Goal: Information Seeking & Learning: Learn about a topic

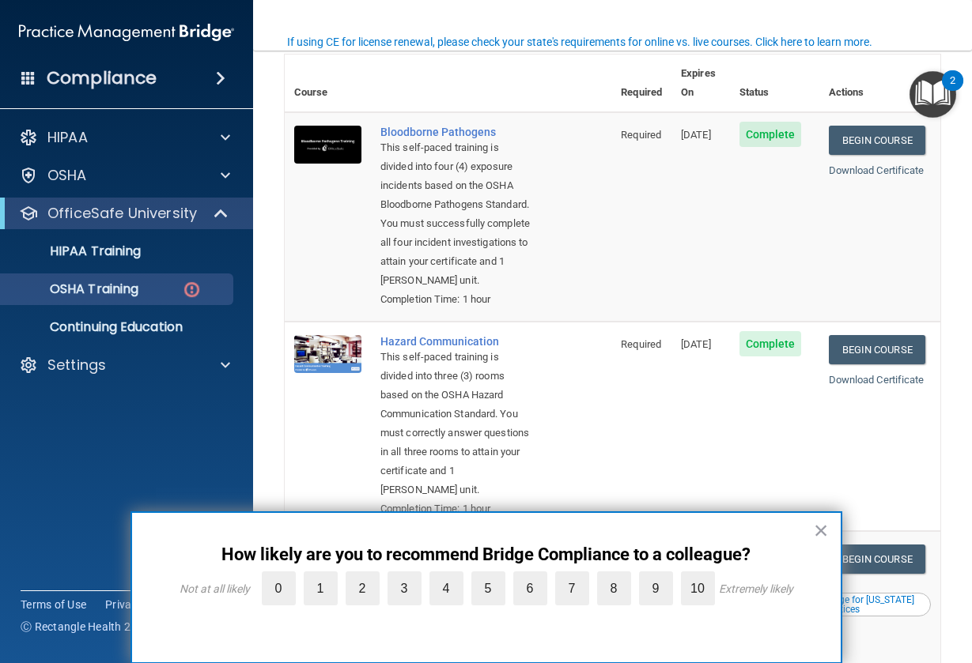
scroll to position [139, 0]
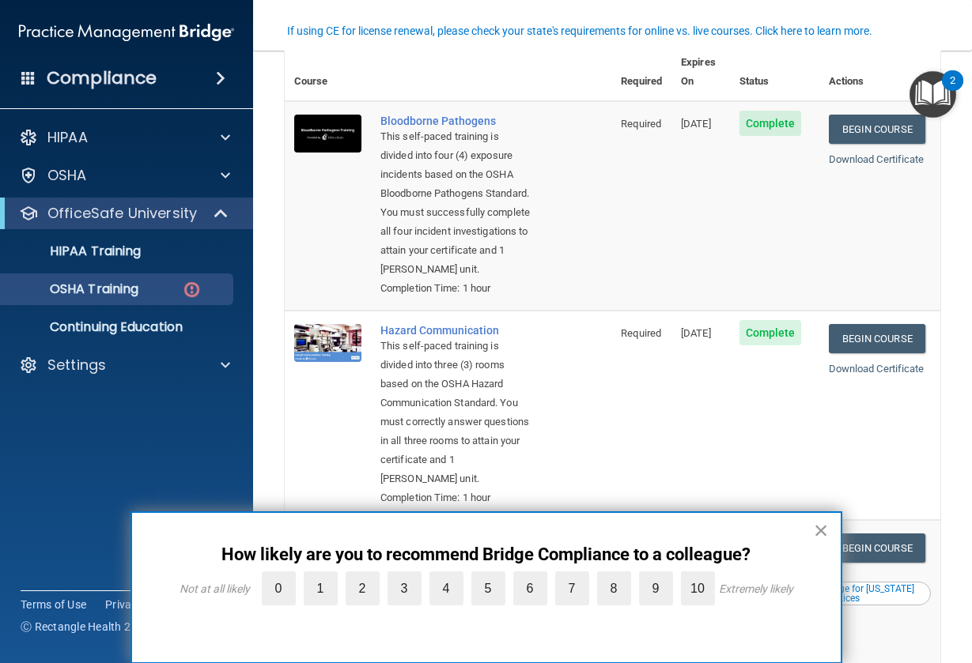
click at [817, 532] on button "×" at bounding box center [821, 530] width 15 height 25
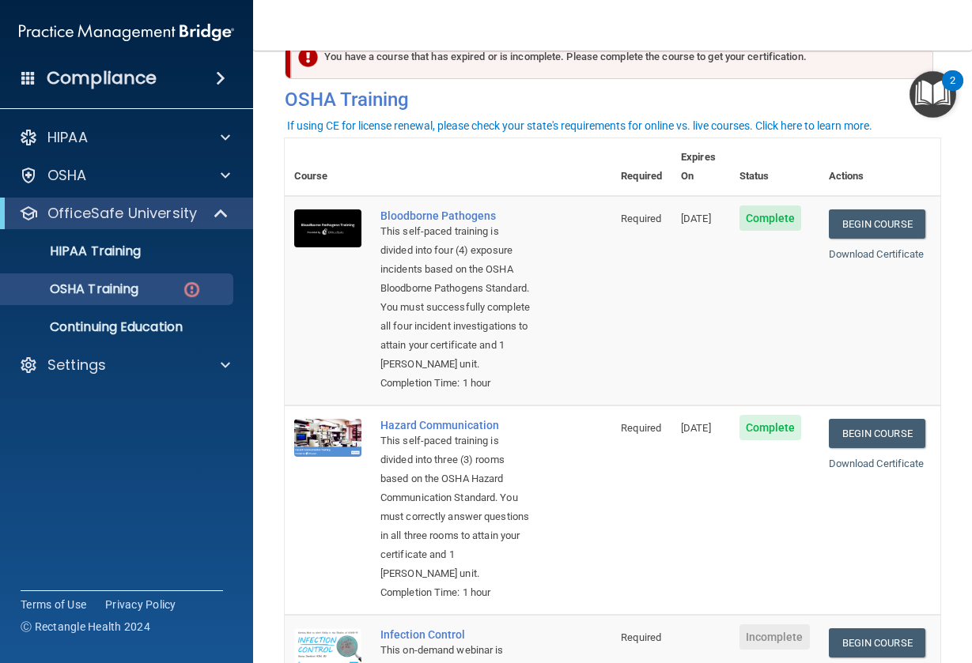
scroll to position [0, 0]
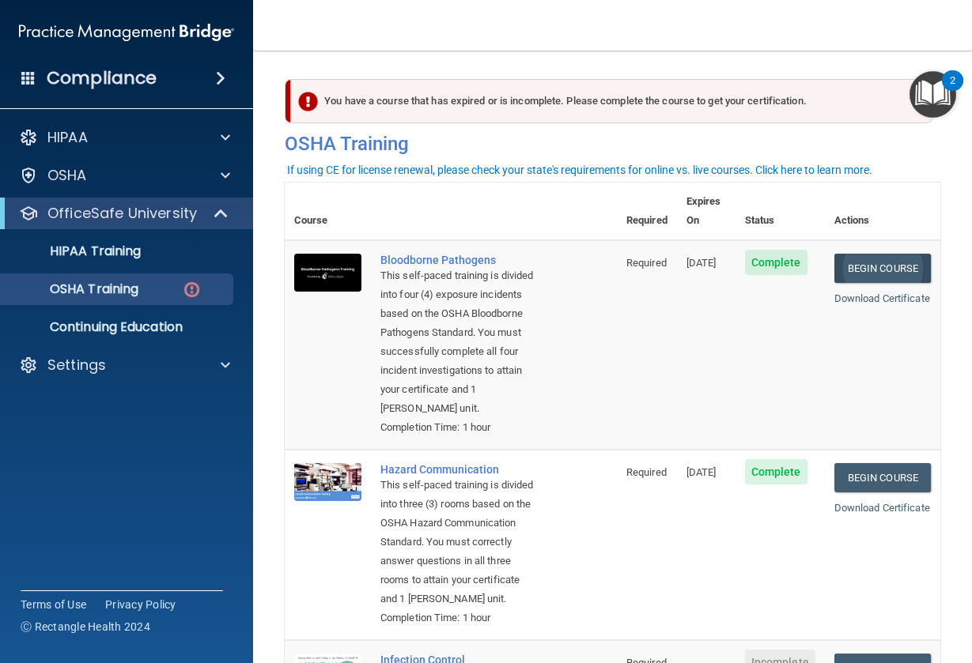
click at [847, 254] on link "Begin Course" at bounding box center [882, 268] width 96 height 29
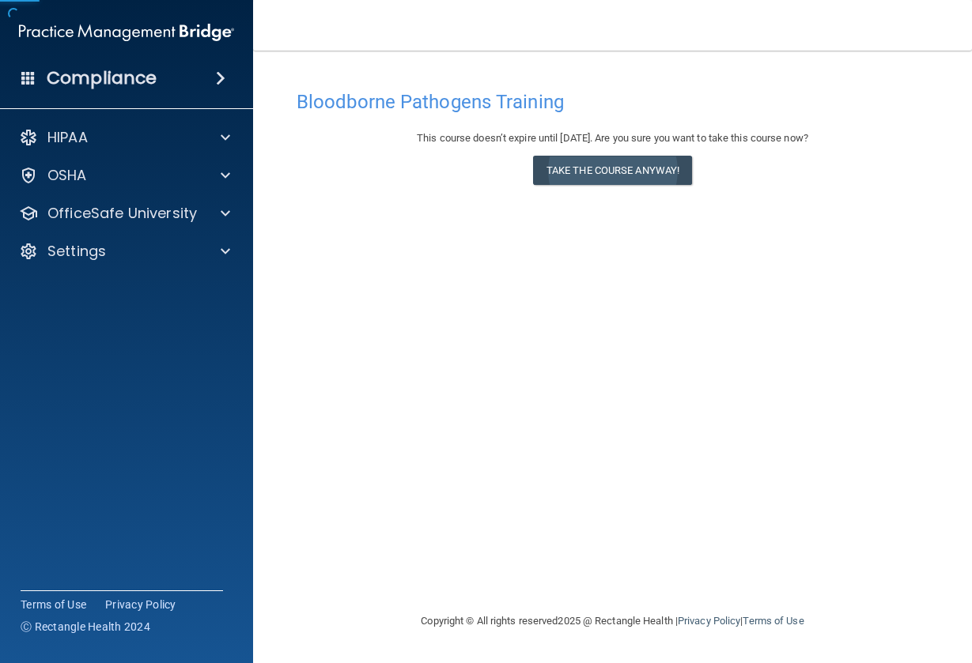
click at [610, 169] on button "Take the course anyway!" at bounding box center [612, 170] width 159 height 29
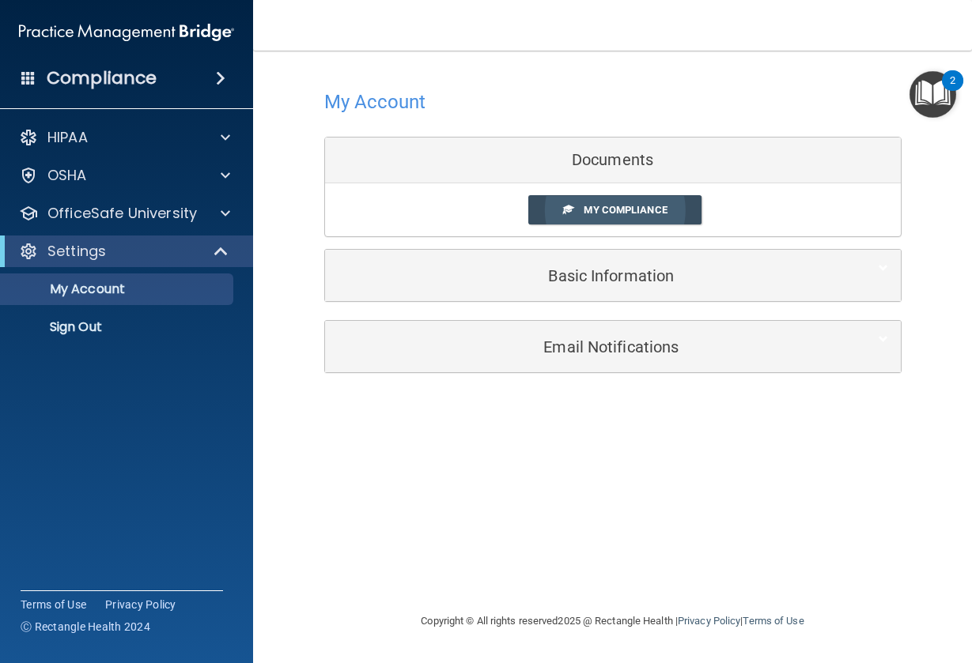
click at [627, 215] on link "My Compliance" at bounding box center [614, 209] width 173 height 29
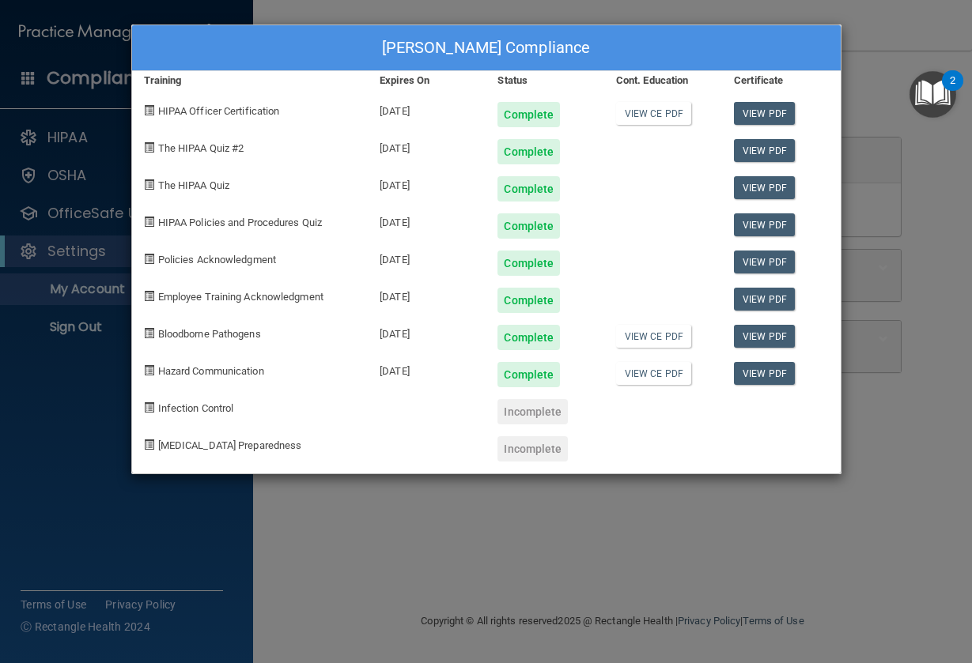
click at [513, 519] on div "Angelina Lizarraga's Compliance Training Expires On Status Cont. Education Cert…" at bounding box center [486, 331] width 972 height 663
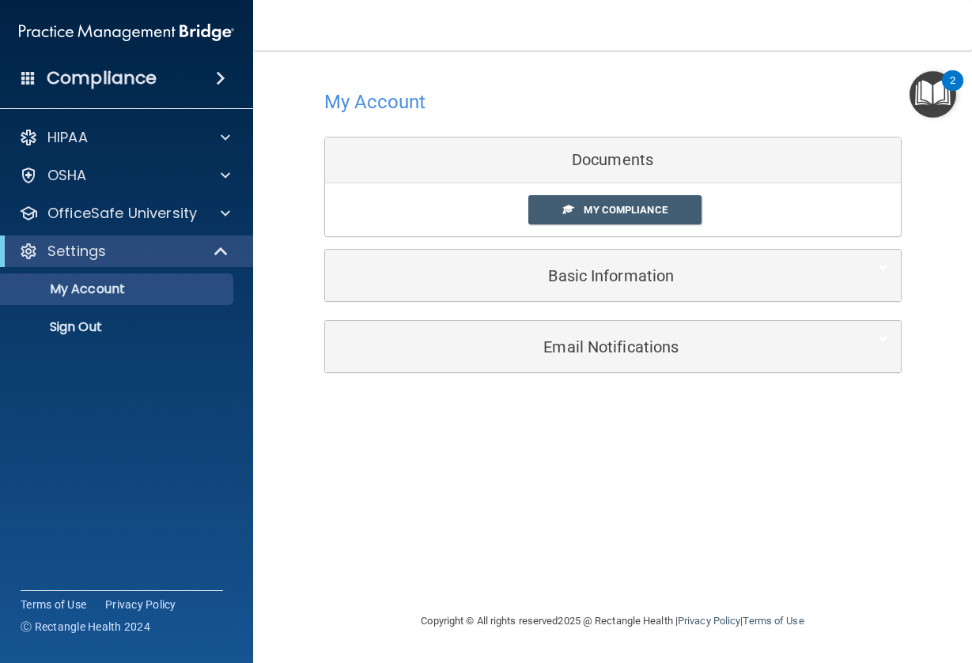
click at [667, 277] on h5 "Basic Information" at bounding box center [589, 275] width 504 height 17
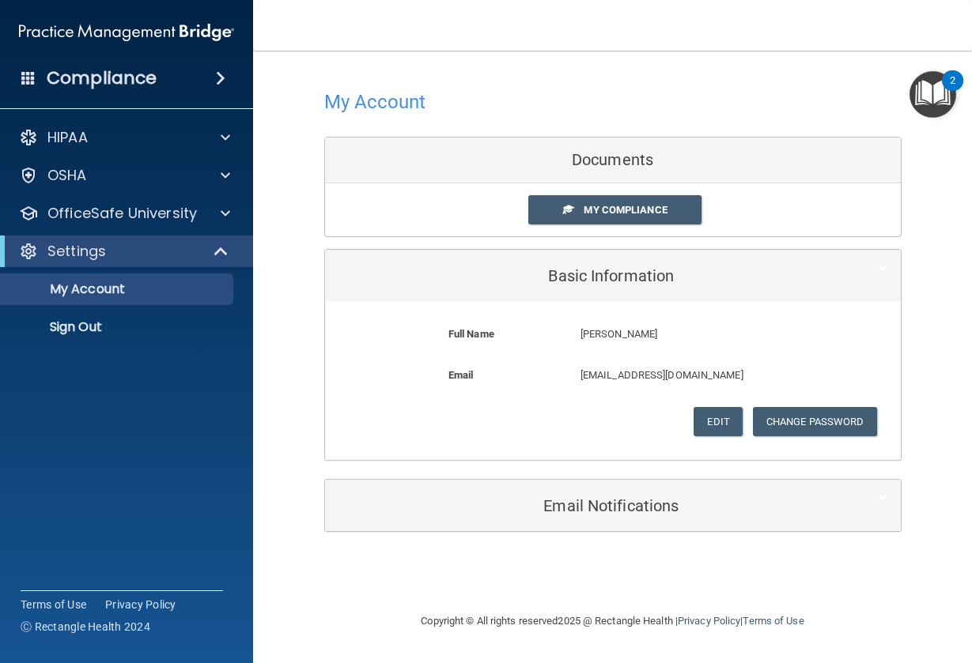
click at [664, 276] on h5 "Basic Information" at bounding box center [589, 275] width 504 height 17
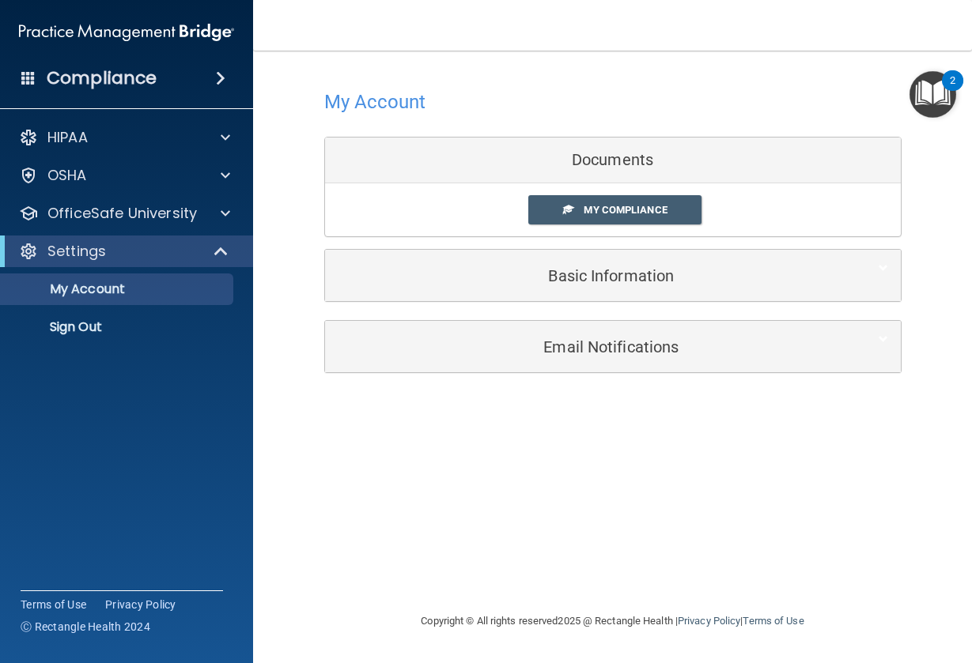
click at [602, 364] on div "Email Notifications" at bounding box center [613, 346] width 576 height 51
click at [185, 245] on div "Settings" at bounding box center [104, 251] width 195 height 19
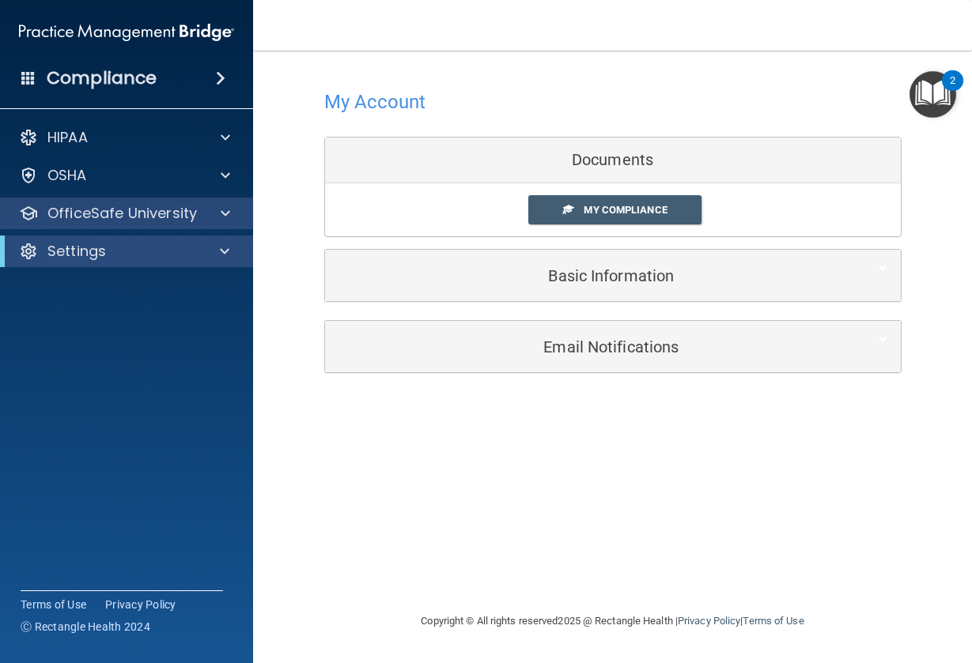
click at [181, 214] on p "OfficeSafe University" at bounding box center [121, 213] width 149 height 19
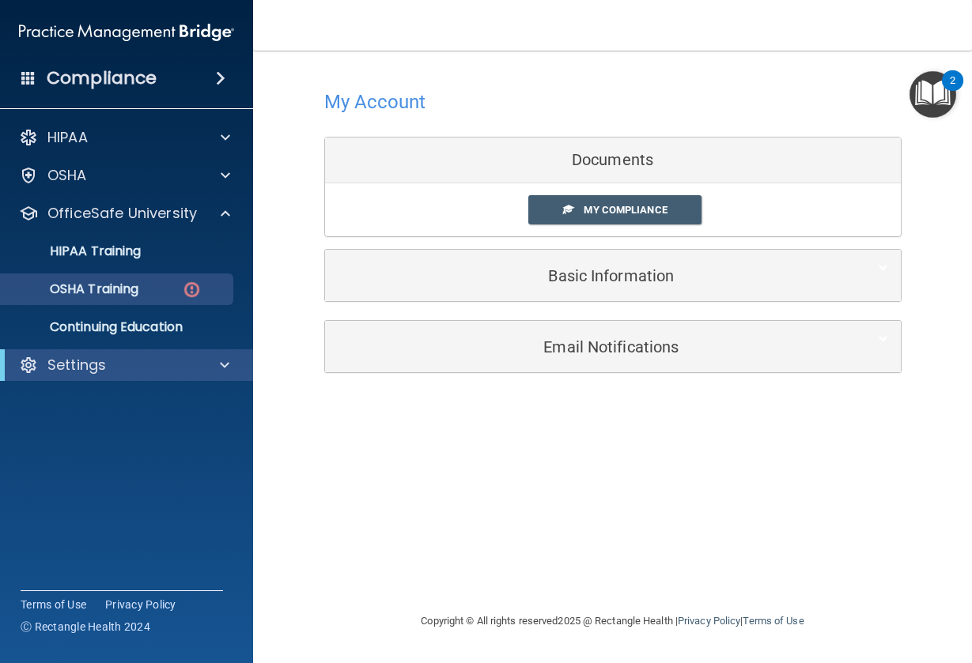
click at [153, 280] on link "OSHA Training" at bounding box center [108, 290] width 249 height 32
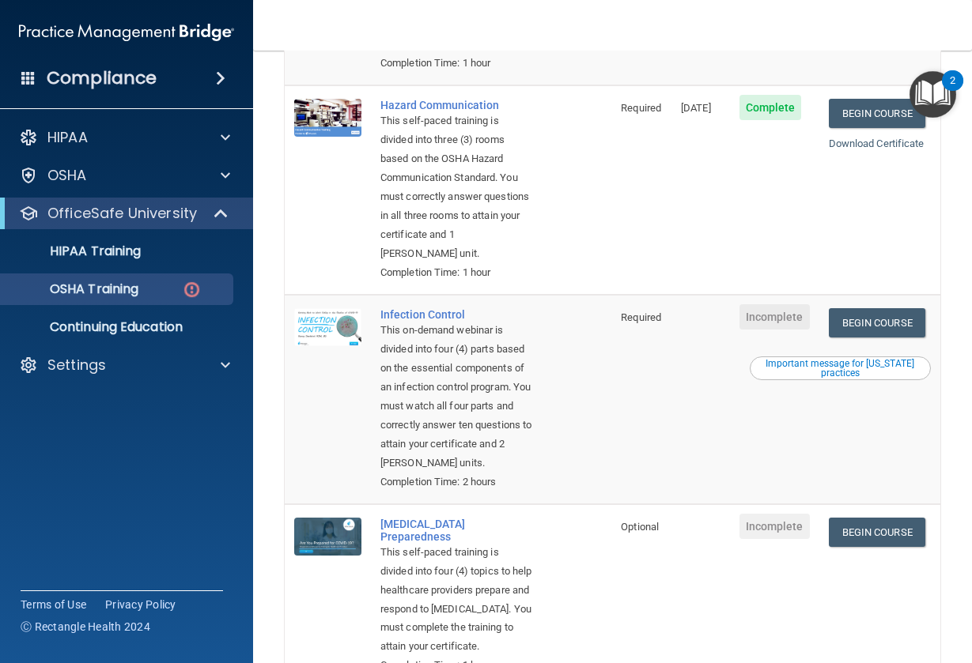
scroll to position [521, 0]
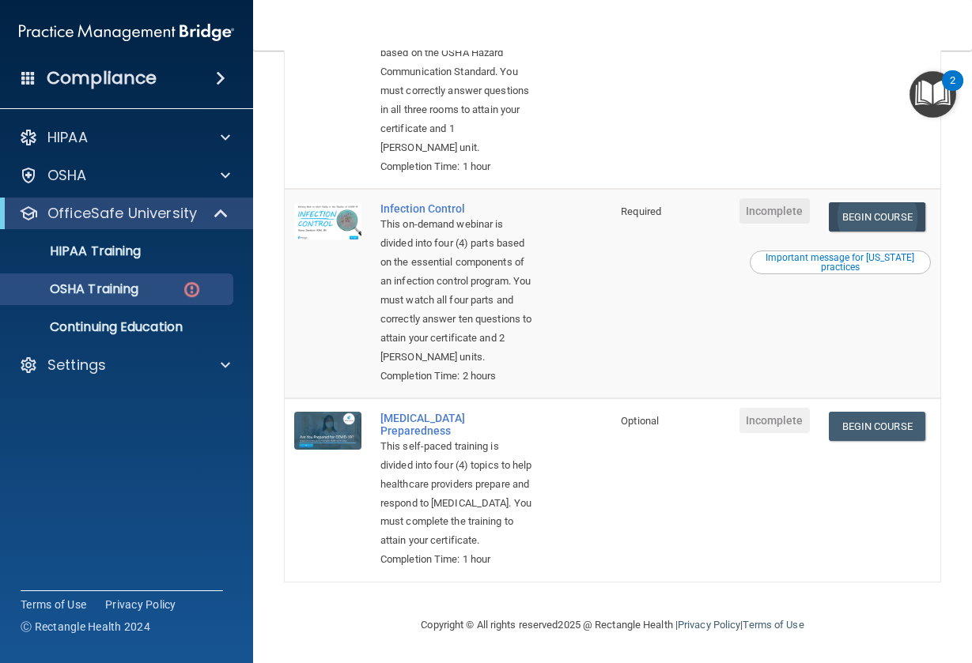
click at [878, 202] on link "Begin Course" at bounding box center [877, 216] width 96 height 29
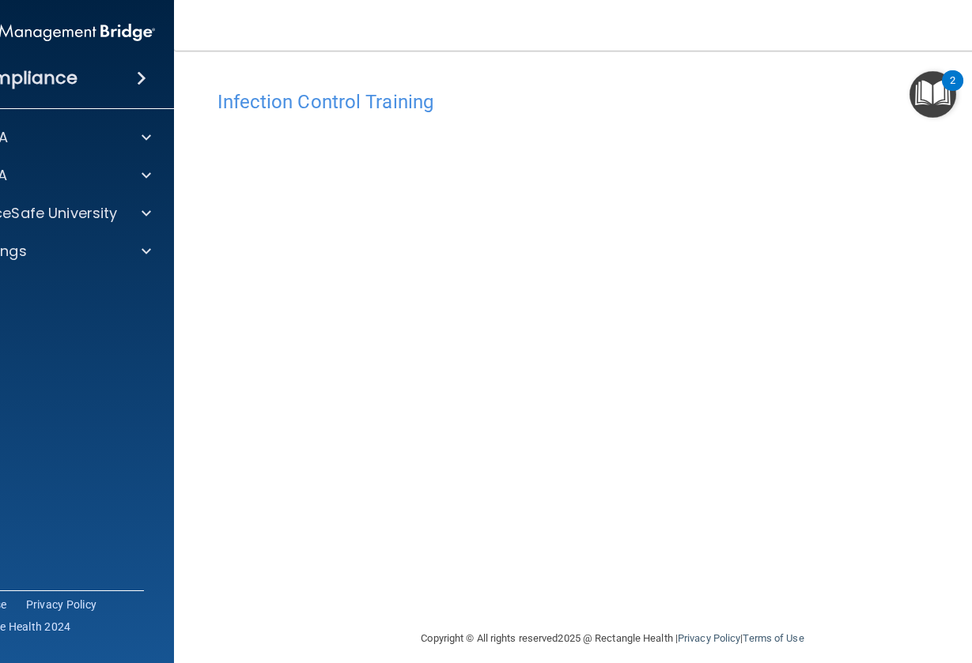
scroll to position [13, 0]
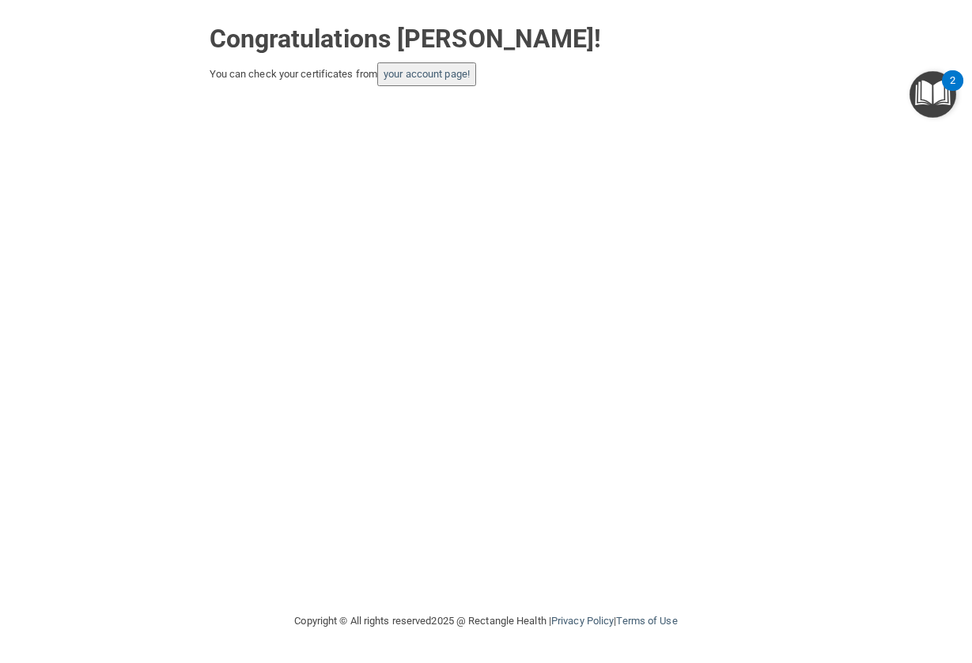
click at [476, 69] on button "your account page!" at bounding box center [426, 74] width 99 height 24
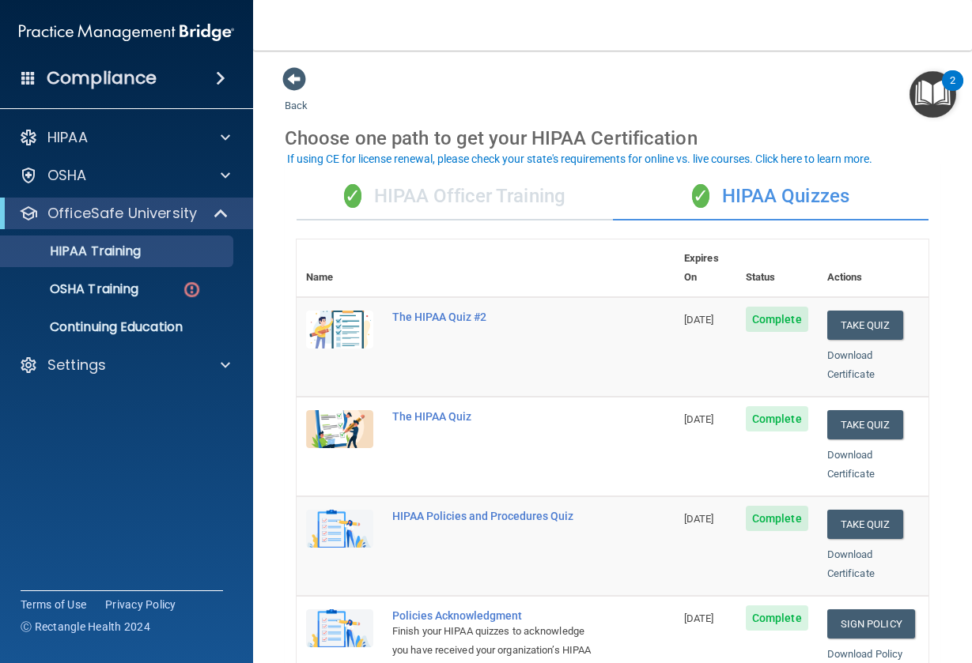
click at [557, 190] on div "✓ HIPAA Officer Training" at bounding box center [455, 196] width 316 height 47
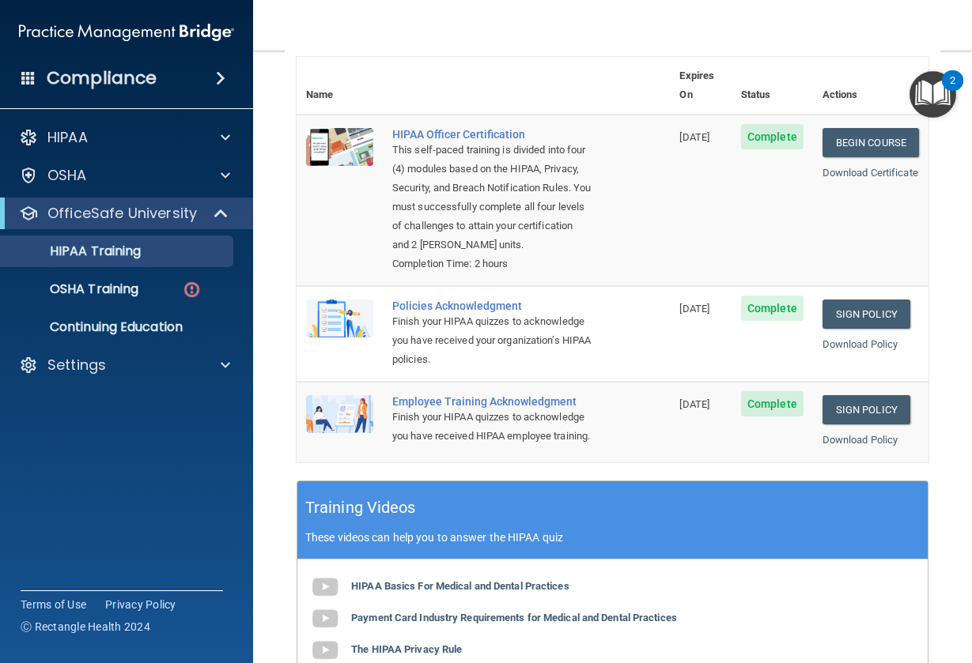
scroll to position [79, 0]
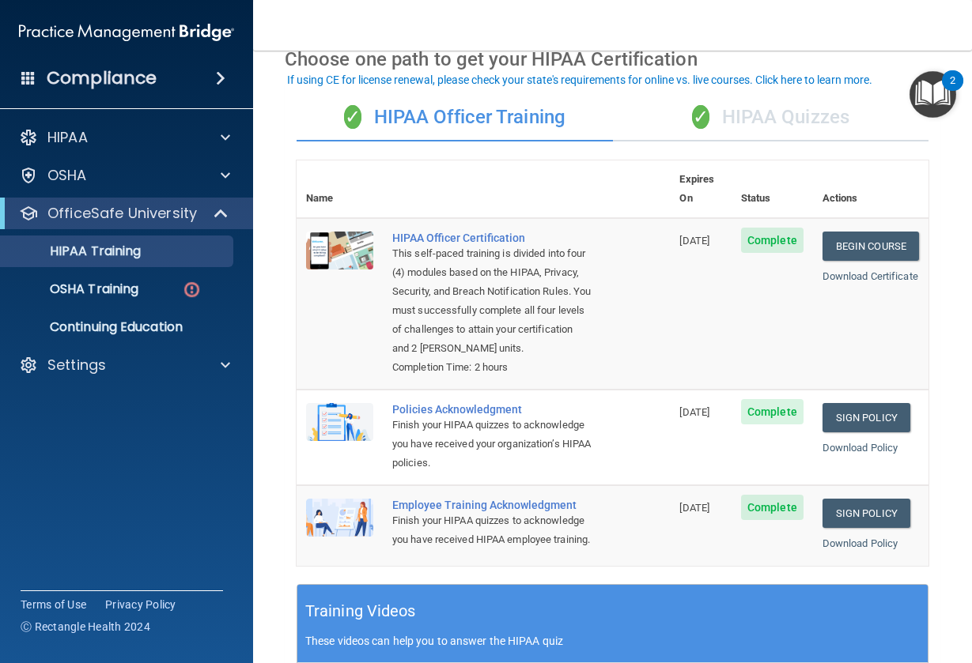
click at [791, 112] on div "✓ HIPAA Quizzes" at bounding box center [771, 117] width 316 height 47
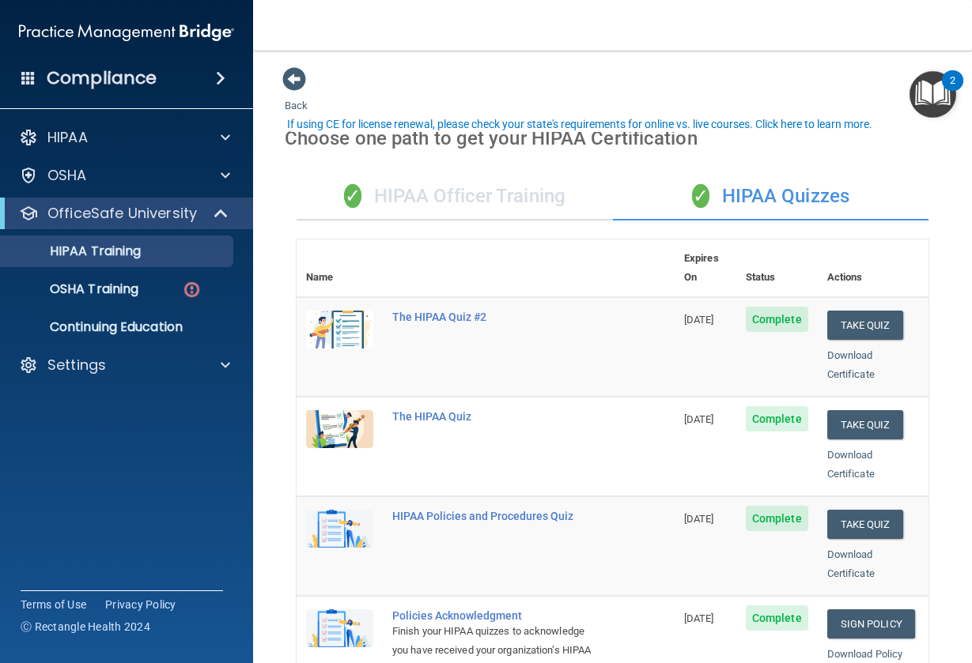
scroll to position [315, 0]
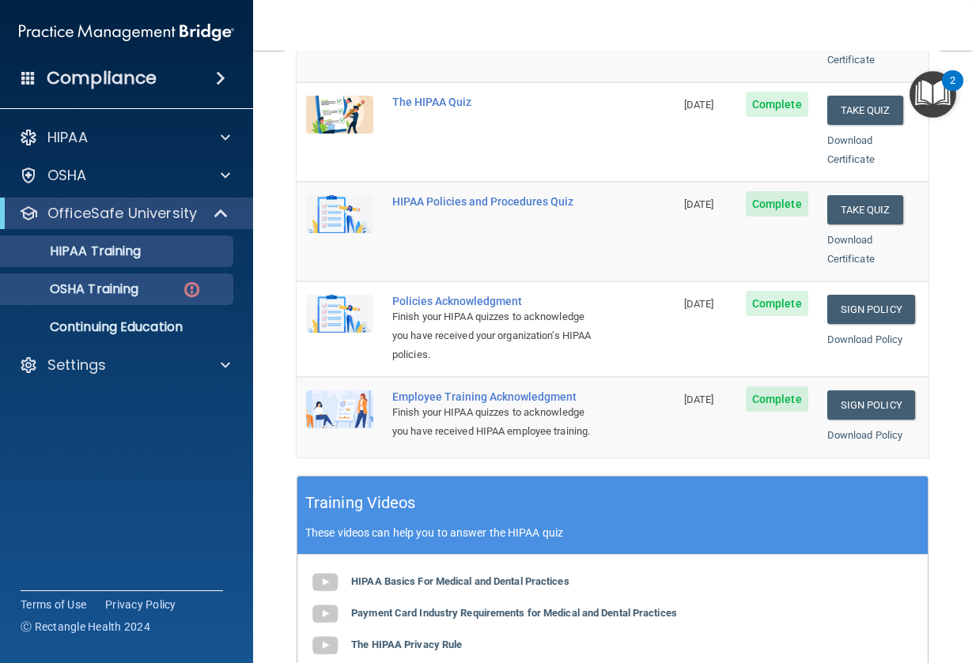
click at [103, 293] on p "OSHA Training" at bounding box center [74, 289] width 128 height 16
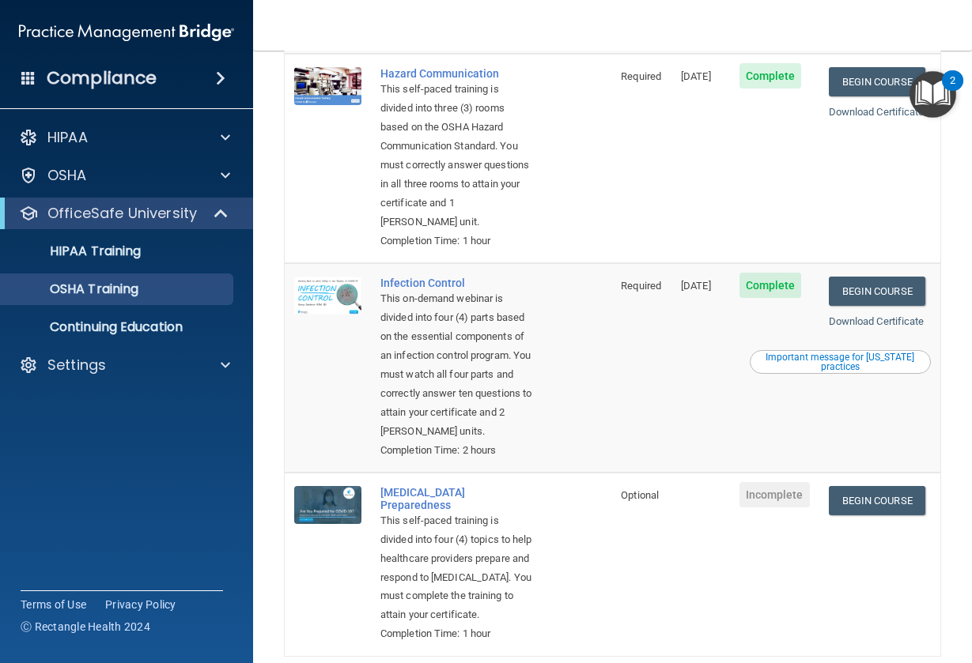
scroll to position [477, 0]
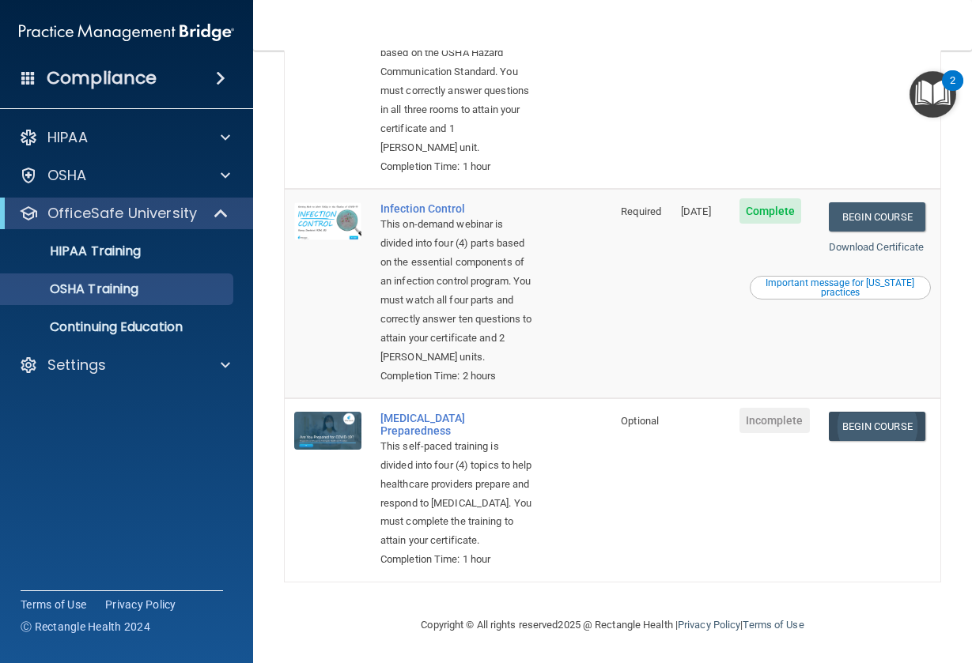
click at [838, 425] on link "Begin Course" at bounding box center [877, 426] width 96 height 29
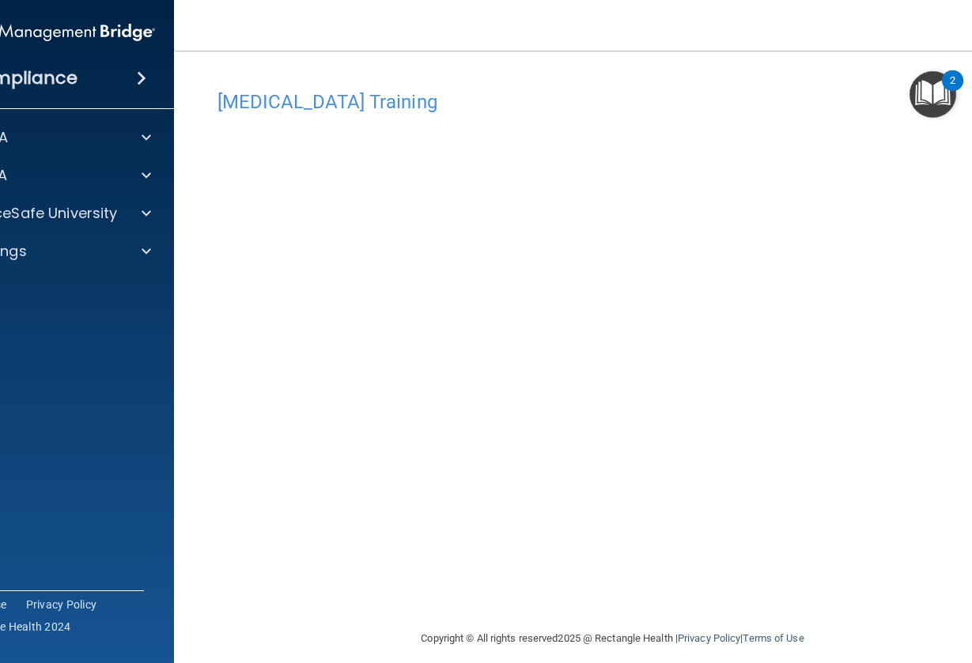
scroll to position [13, 0]
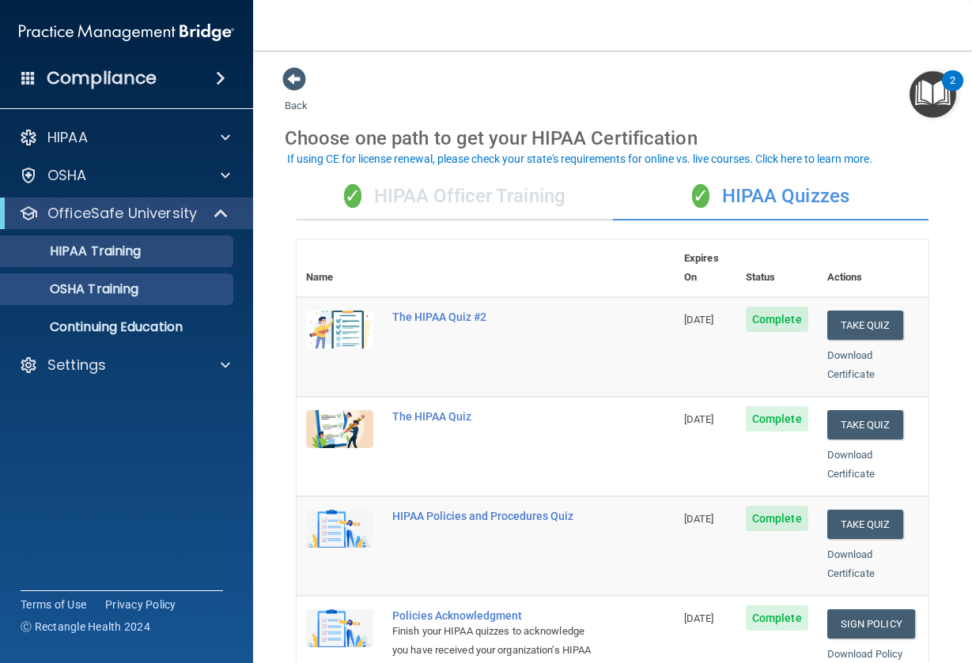
click at [104, 275] on link "OSHA Training" at bounding box center [108, 290] width 249 height 32
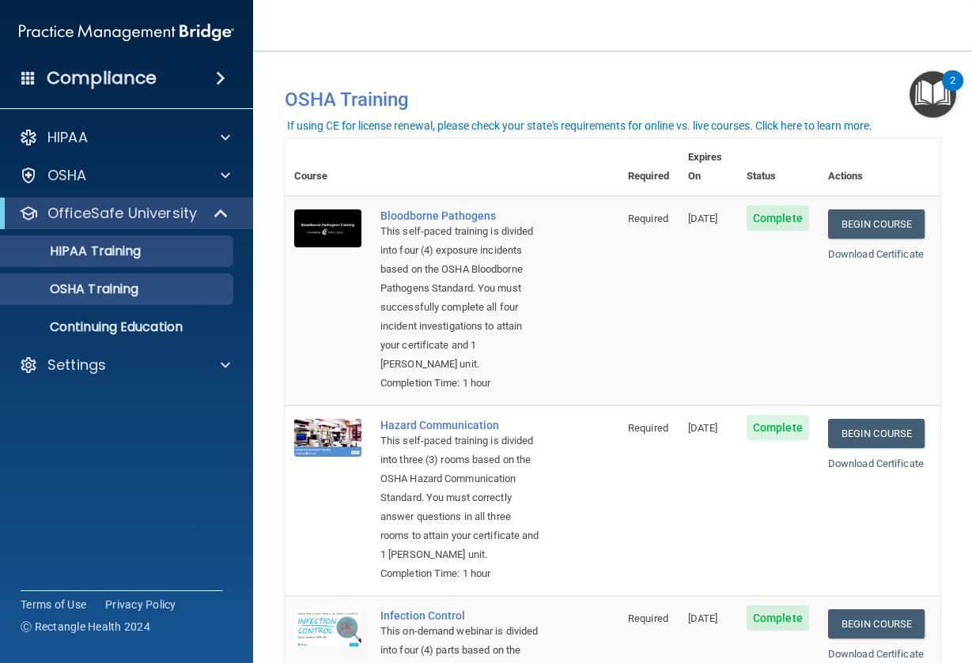
click at [73, 258] on p "HIPAA Training" at bounding box center [75, 252] width 130 height 16
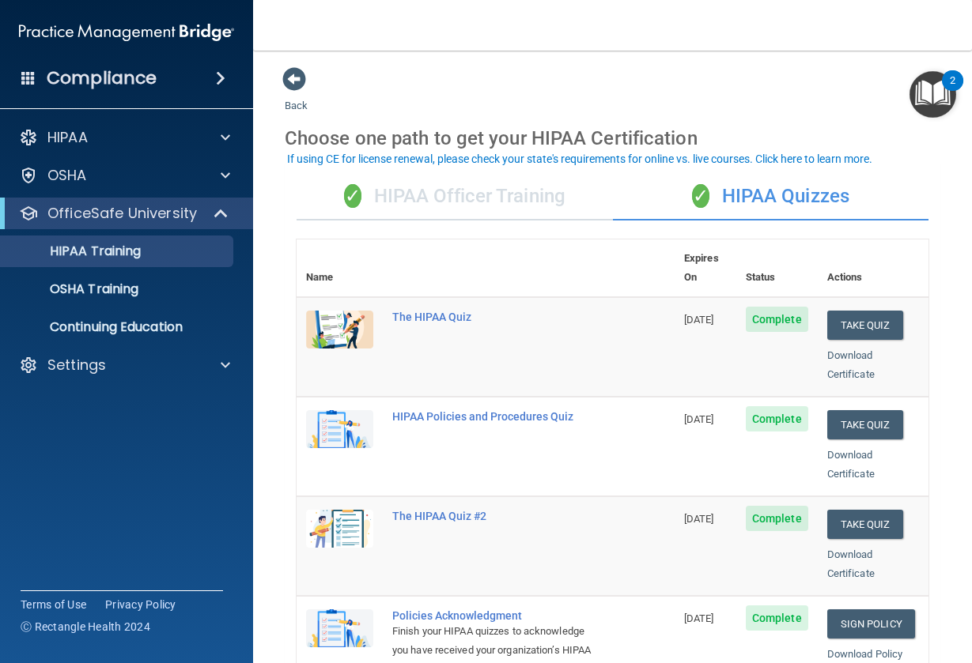
drag, startPoint x: 516, startPoint y: 160, endPoint x: 519, endPoint y: 186, distance: 26.3
click at [516, 160] on div "If using CE for license renewal, please check your state's requirements for onl…" at bounding box center [579, 158] width 585 height 11
click at [521, 208] on div "✓ HIPAA Officer Training" at bounding box center [455, 196] width 316 height 47
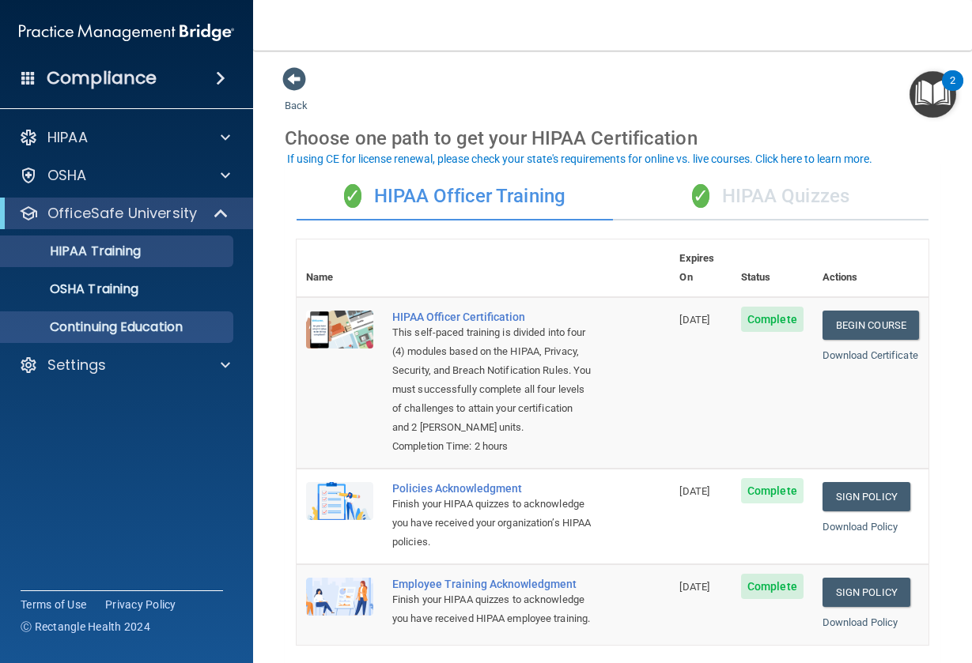
click at [132, 332] on p "Continuing Education" at bounding box center [118, 327] width 216 height 16
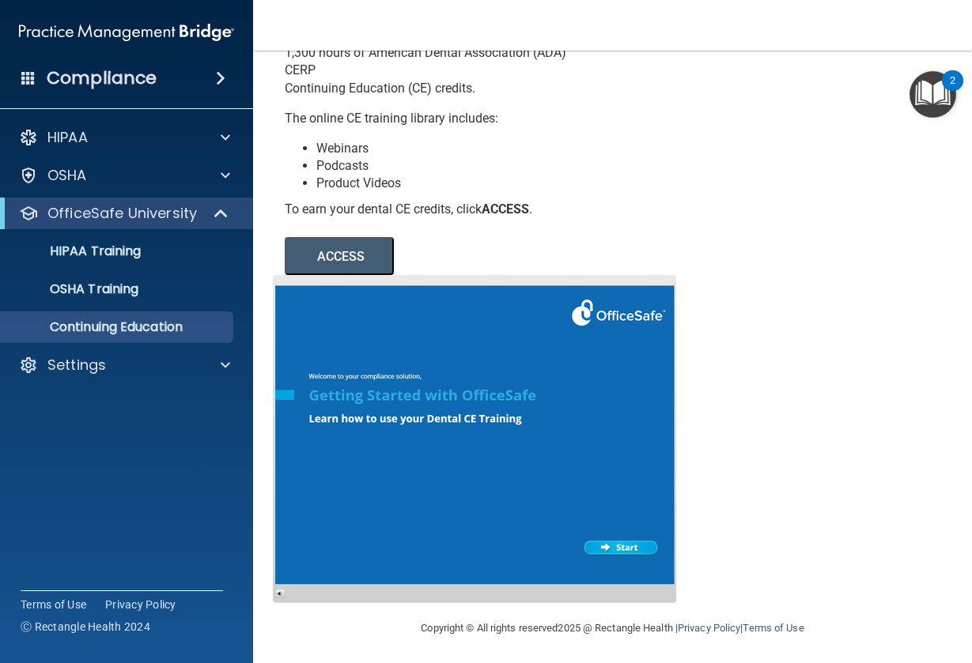
scroll to position [140, 0]
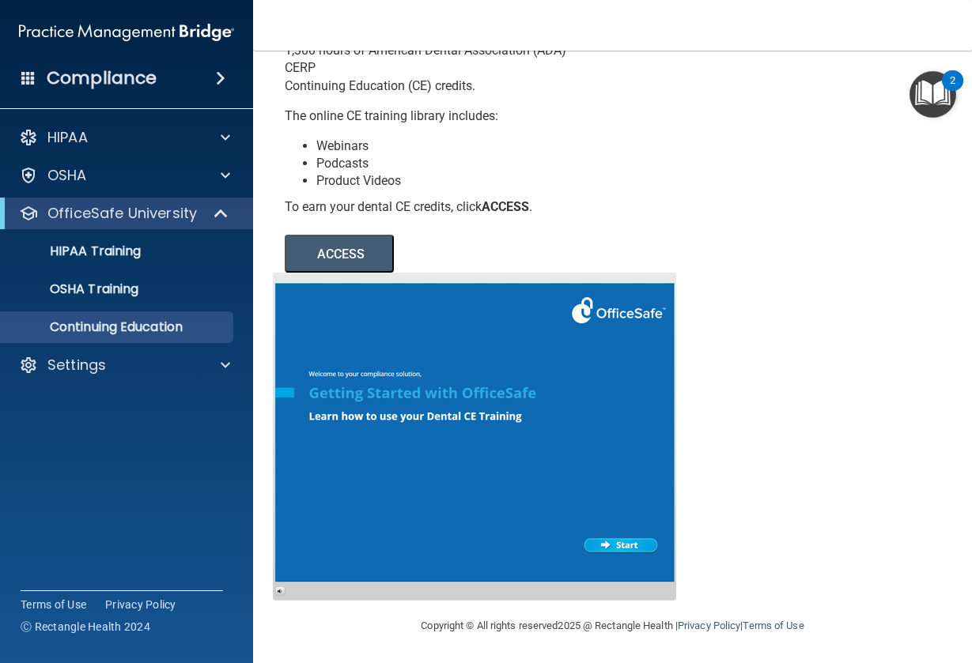
click at [614, 544] on div at bounding box center [474, 437] width 403 height 328
